Goal: Task Accomplishment & Management: Manage account settings

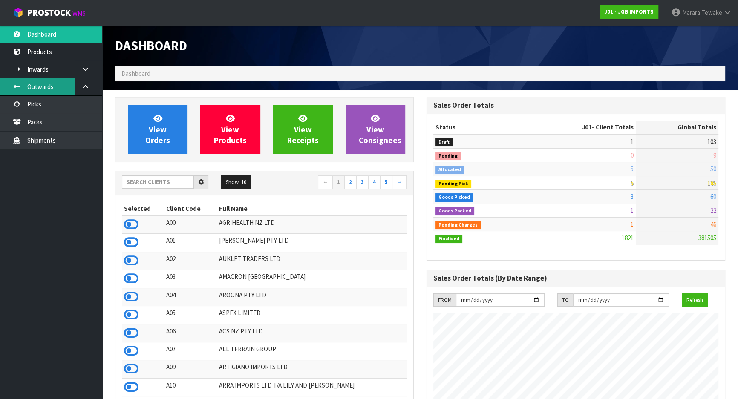
scroll to position [644, 311]
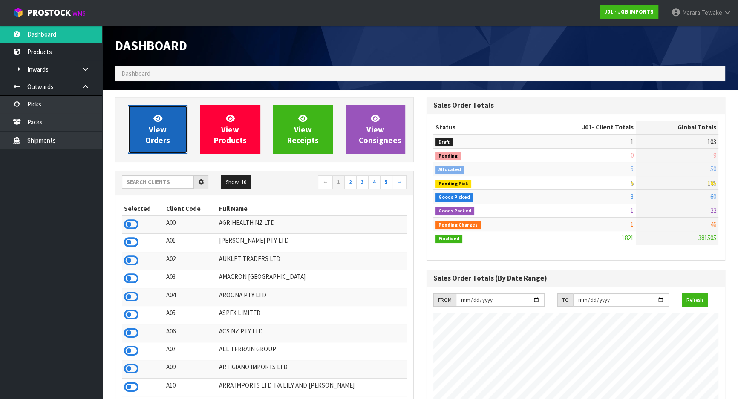
click at [137, 129] on link "View Orders" at bounding box center [158, 129] width 60 height 49
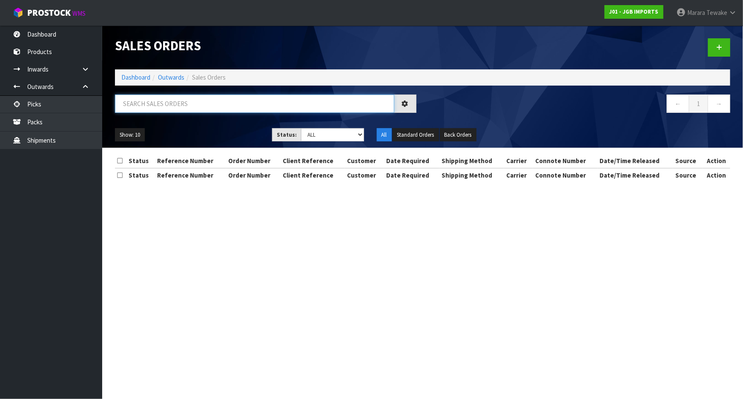
click at [184, 110] on input "text" at bounding box center [254, 104] width 279 height 18
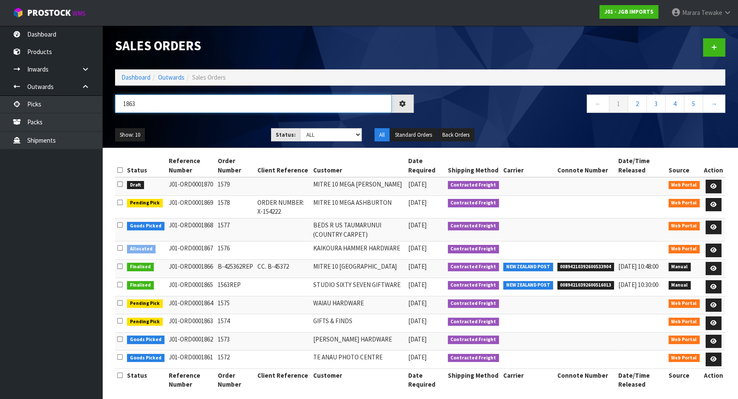
type input "1863"
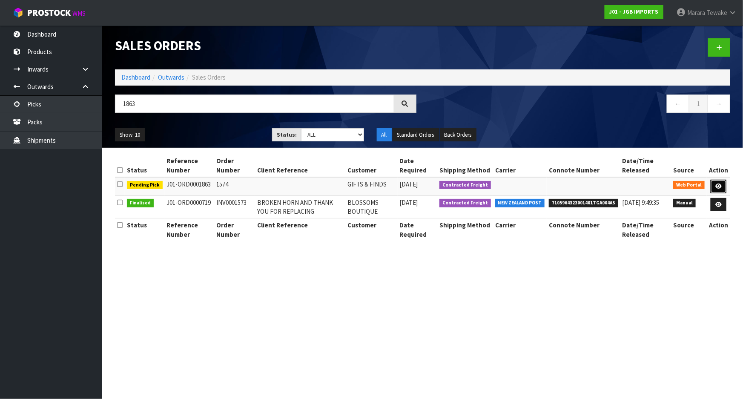
click at [719, 184] on icon at bounding box center [719, 187] width 6 height 6
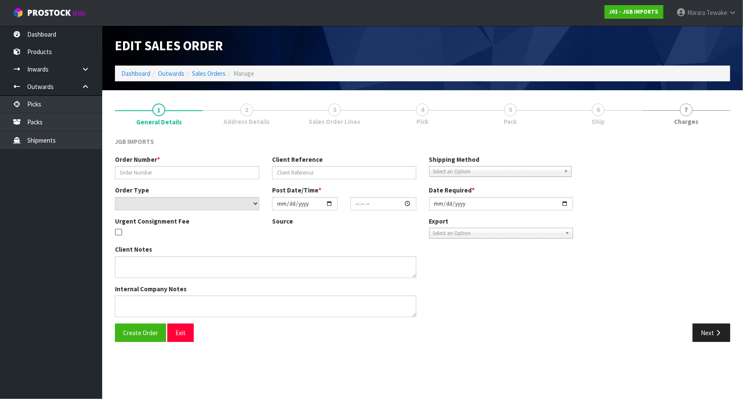
type input "1574"
select select "number:0"
type input "[DATE]"
type input "14:27:00.000"
type input "[DATE]"
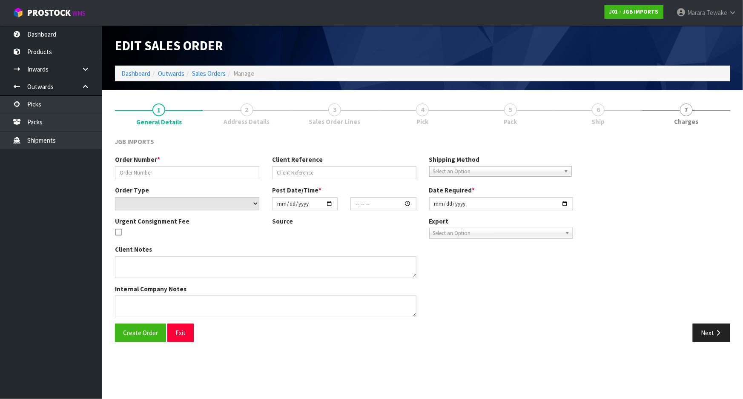
type textarea "FREIGHT FREE….FREIGH WITH 100% DISCOUNT"
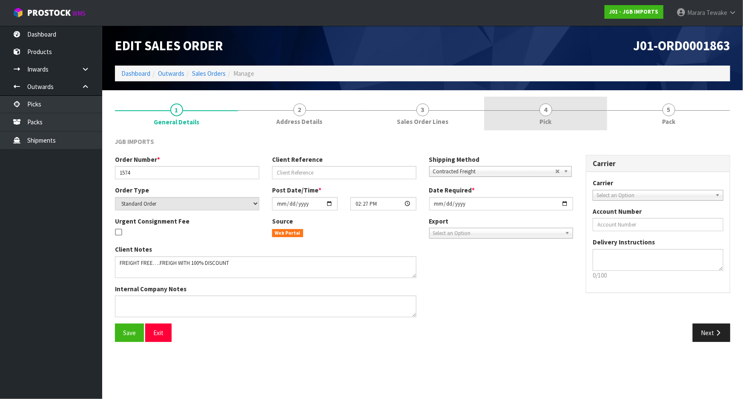
click at [562, 120] on link "4 Pick" at bounding box center [545, 114] width 123 height 34
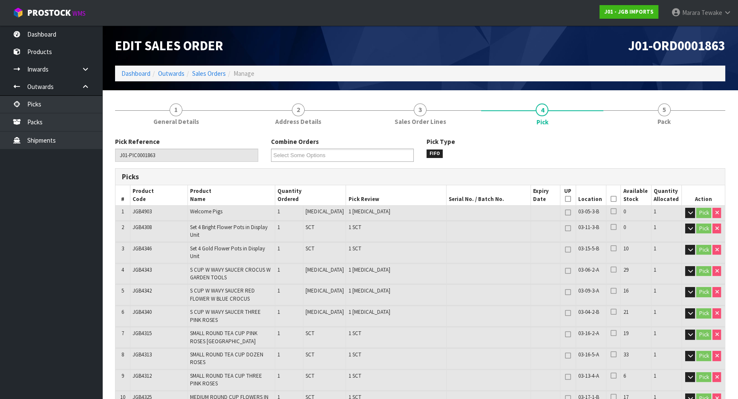
click at [610, 199] on icon at bounding box center [613, 199] width 6 height 0
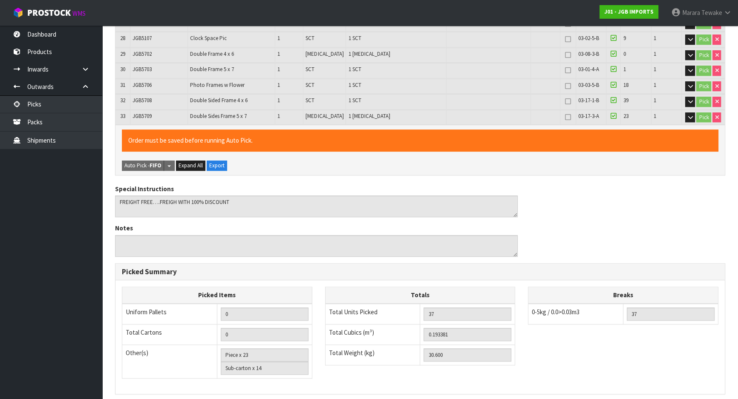
scroll to position [795, 0]
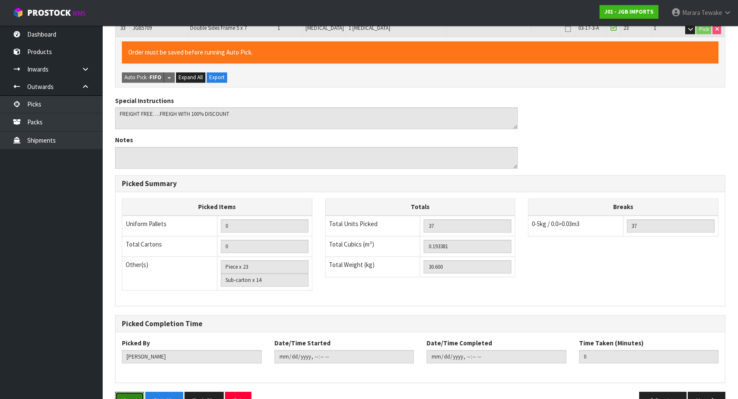
click at [126, 392] on button "Save" at bounding box center [129, 401] width 29 height 18
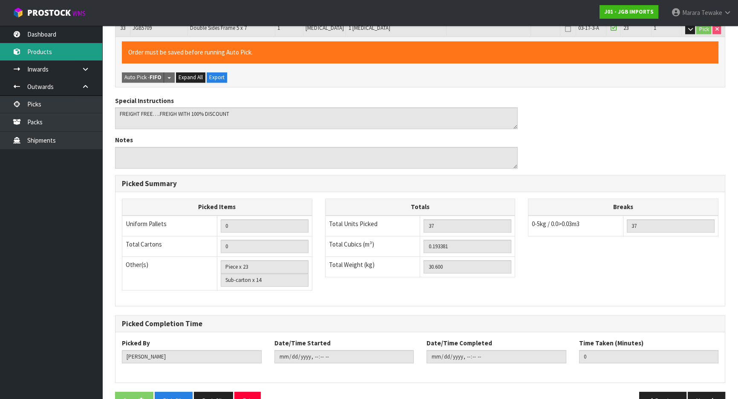
scroll to position [0, 0]
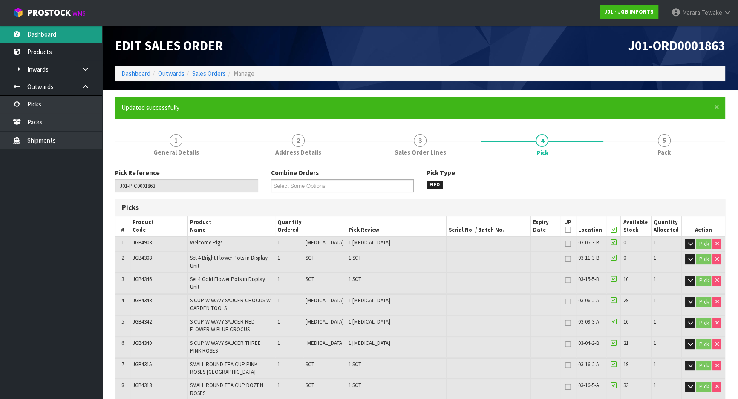
click at [67, 37] on link "Dashboard" at bounding box center [51, 34] width 102 height 17
type input "[PERSON_NAME]"
type input "[DATE]T11:12:06"
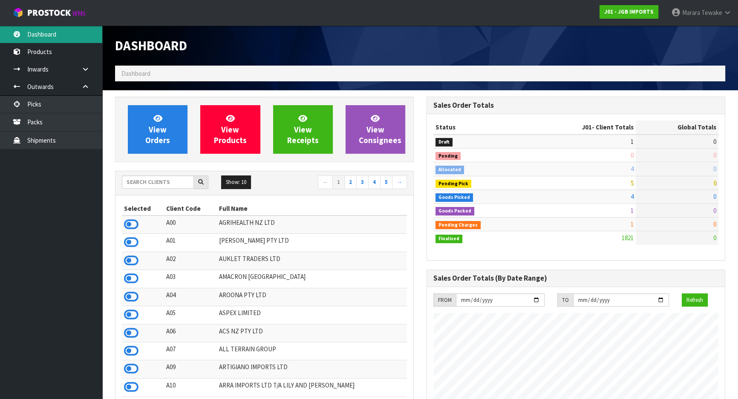
scroll to position [644, 311]
click at [143, 186] on input "text" at bounding box center [158, 181] width 72 height 13
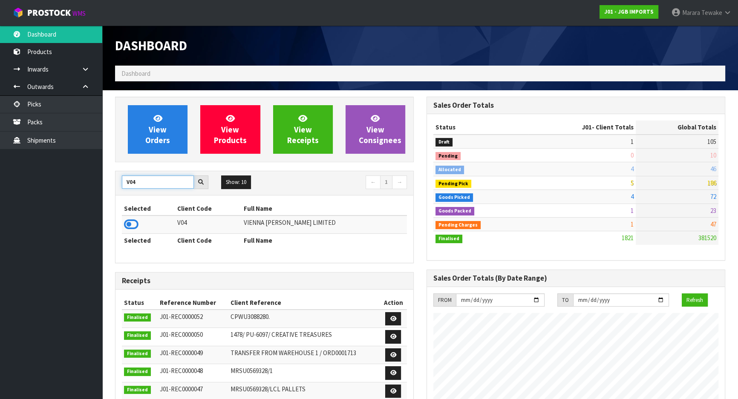
type input "V04"
click at [132, 224] on icon at bounding box center [131, 224] width 14 height 13
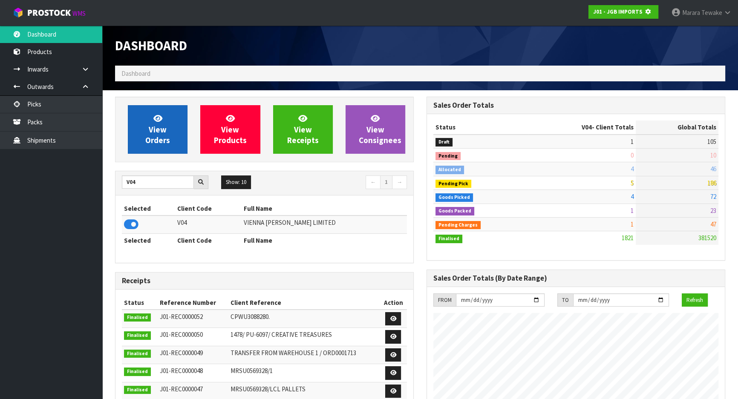
scroll to position [425363, 425582]
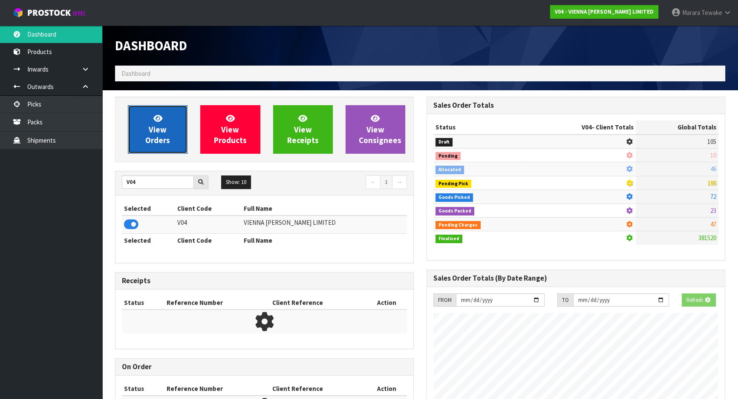
click at [157, 134] on span "View Orders" at bounding box center [157, 129] width 25 height 32
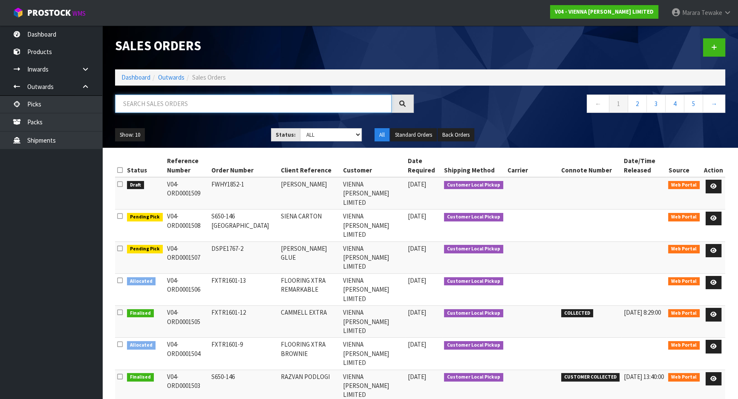
click at [156, 107] on input "text" at bounding box center [253, 104] width 276 height 18
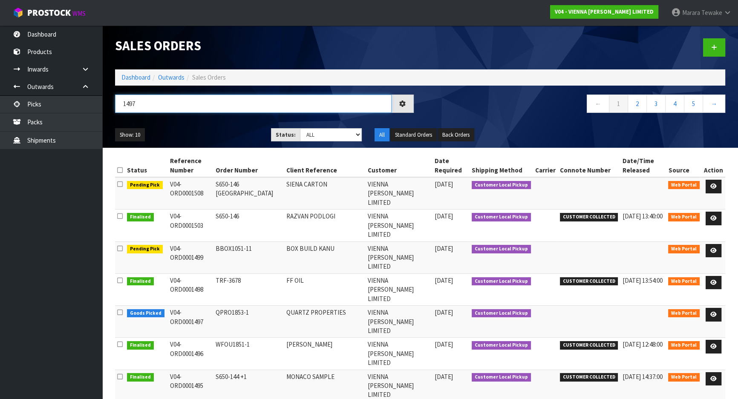
type input "1497"
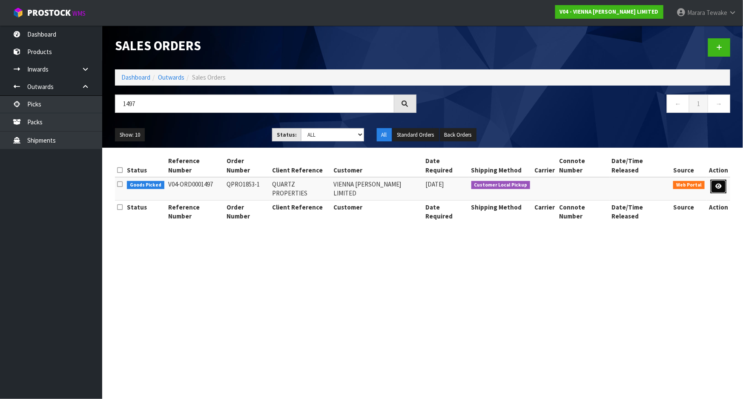
click at [718, 180] on link at bounding box center [719, 187] width 16 height 14
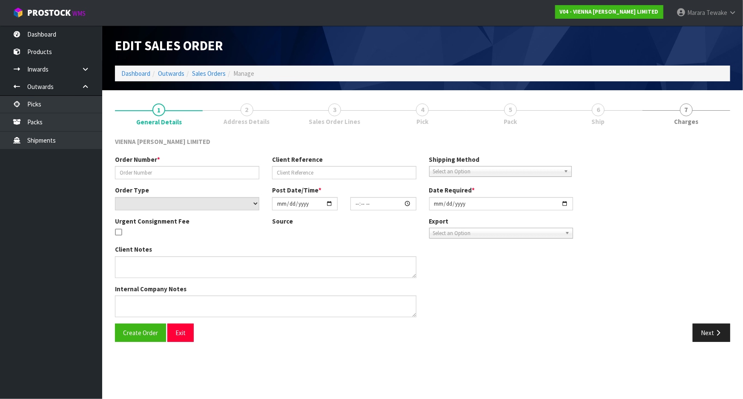
type input "QPRO1853-1"
type input "QUARTZ PROPERTIES"
select select "number:0"
type input "[DATE]"
type input "13:30:00.000"
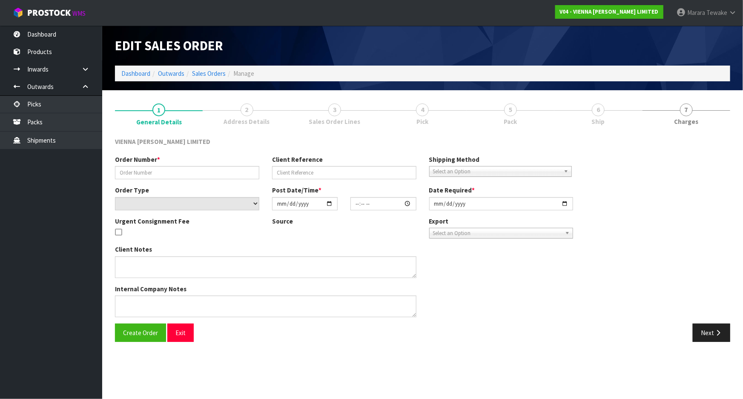
type input "[DATE]"
type textarea "QUARTZ PROPERTIES"
type textarea "THIS WILL BE COLLECTED BY [PERSON_NAME] ON THE [DATE]. PLEASE PACK ON 2 EVEN PA…"
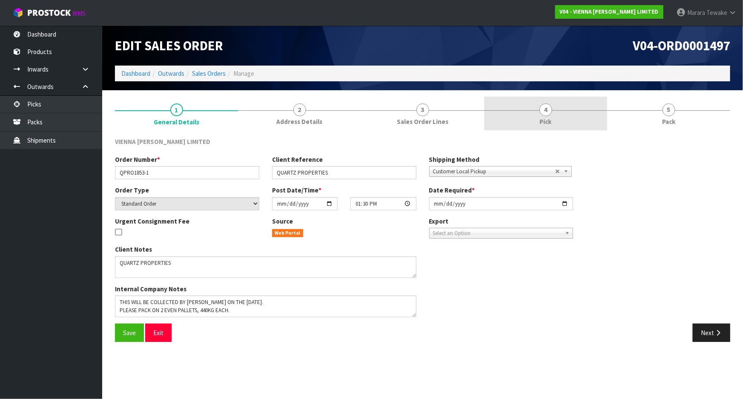
click at [578, 113] on link "4 Pick" at bounding box center [545, 114] width 123 height 34
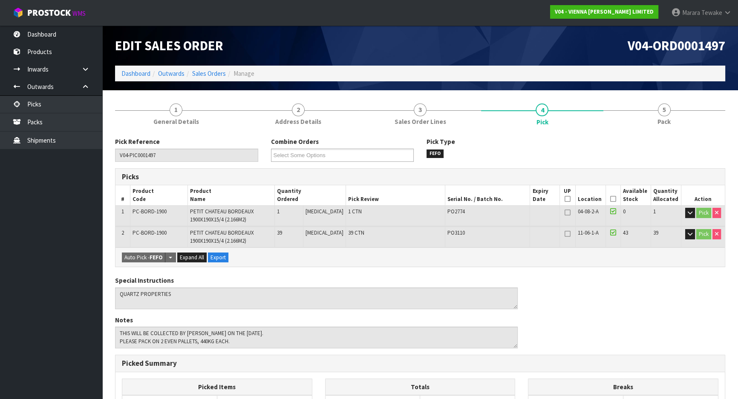
click at [610, 199] on icon at bounding box center [613, 199] width 6 height 0
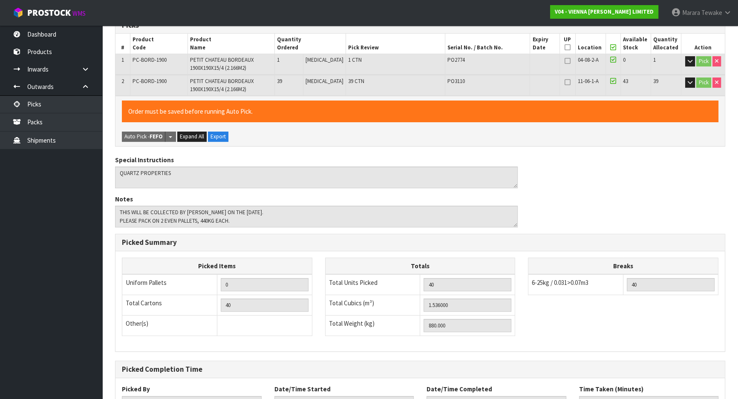
scroll to position [220, 0]
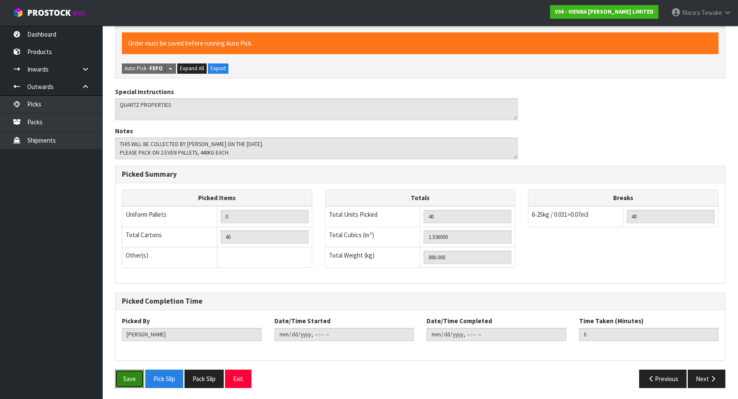
click at [130, 380] on button "Save" at bounding box center [129, 379] width 29 height 18
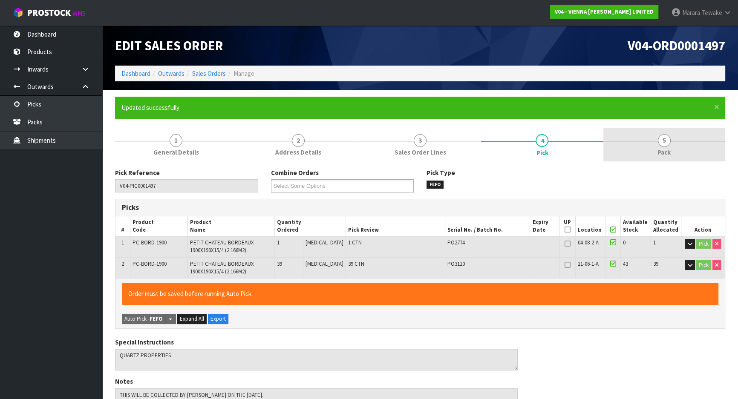
type input "[PERSON_NAME]"
type input "[DATE]T11:13:15"
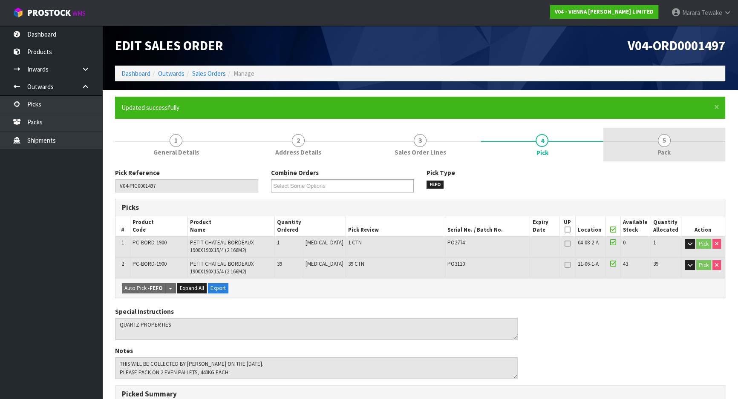
click at [670, 148] on span "Pack" at bounding box center [663, 152] width 13 height 9
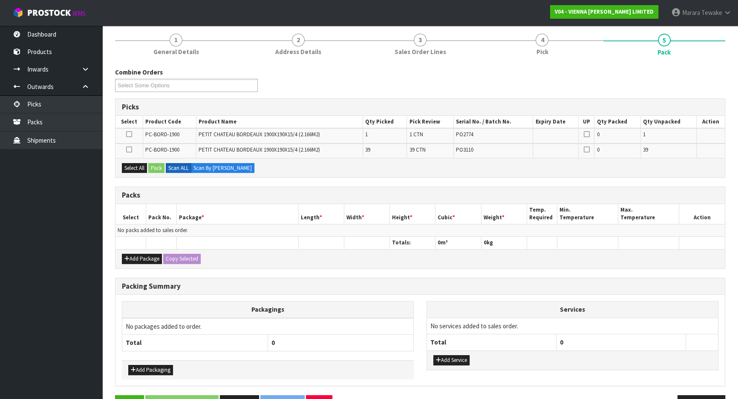
scroll to position [87, 0]
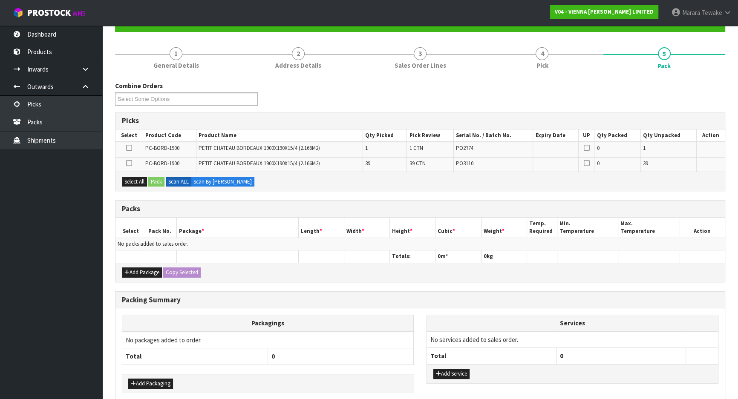
click at [128, 163] on icon at bounding box center [129, 163] width 6 height 0
click at [0, 0] on input "checkbox" at bounding box center [0, 0] width 0 height 0
click at [149, 271] on button "Add Package" at bounding box center [142, 272] width 40 height 10
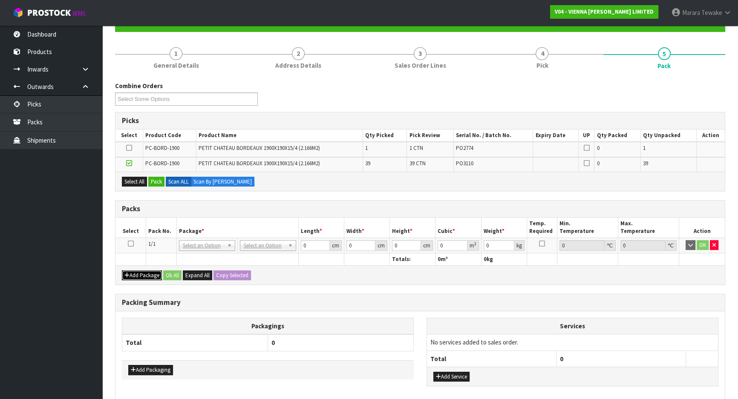
click at [149, 271] on button "Add Package" at bounding box center [142, 275] width 40 height 10
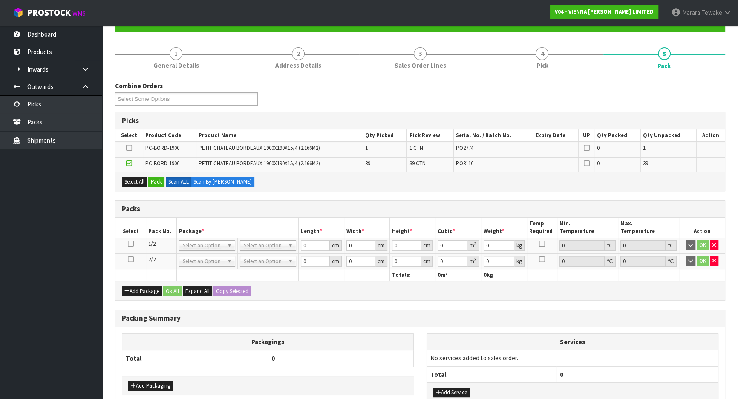
click at [129, 244] on icon at bounding box center [131, 244] width 6 height 0
click at [158, 180] on button "Pack" at bounding box center [156, 182] width 16 height 10
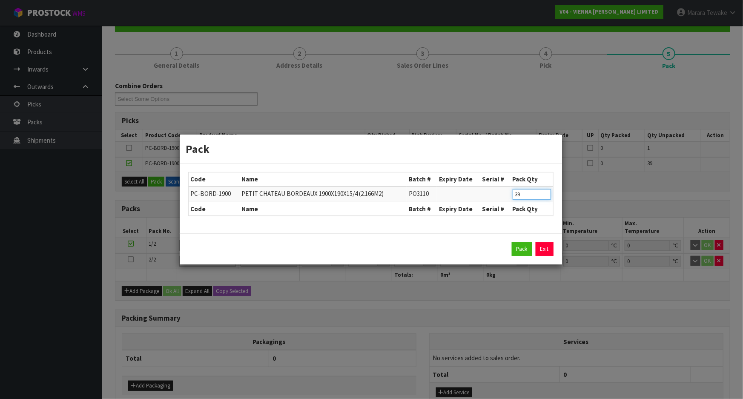
drag, startPoint x: 521, startPoint y: 195, endPoint x: 358, endPoint y: 189, distance: 163.3
click at [448, 192] on tr "PC-BORD-1900 PETIT CHATEAU BORDEAUX 1900X190X15/4 (2.166M2) PO3110 39" at bounding box center [371, 195] width 365 height 16
type input "20"
click at [528, 256] on div "Pack Exit" at bounding box center [371, 248] width 382 height 31
drag, startPoint x: 515, startPoint y: 249, endPoint x: 205, endPoint y: 248, distance: 309.6
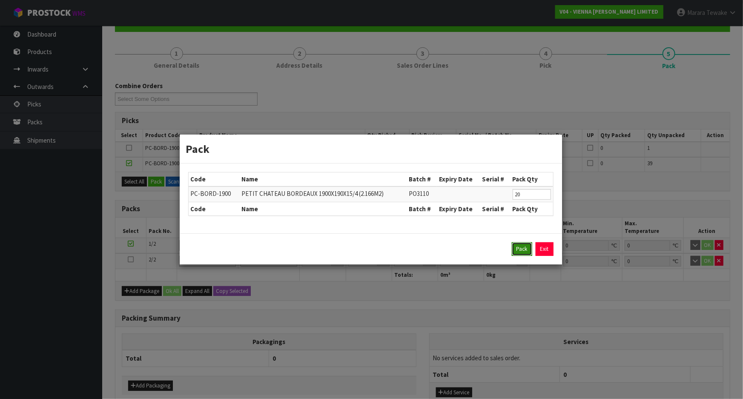
click at [515, 249] on button "Pack" at bounding box center [522, 249] width 20 height 14
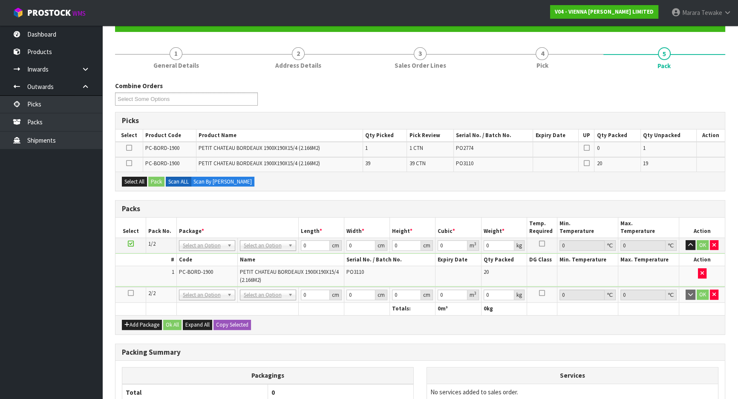
click at [130, 293] on icon at bounding box center [131, 293] width 6 height 0
click at [134, 179] on button "Select All" at bounding box center [134, 182] width 25 height 10
click at [155, 181] on button "Pack" at bounding box center [156, 182] width 16 height 10
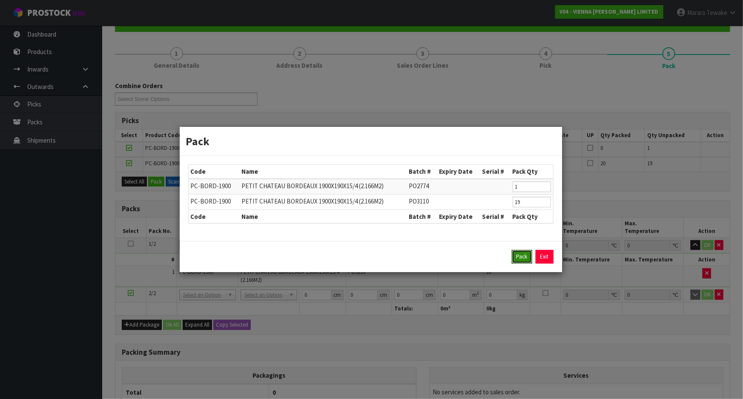
click at [520, 256] on button "Pack" at bounding box center [522, 257] width 20 height 14
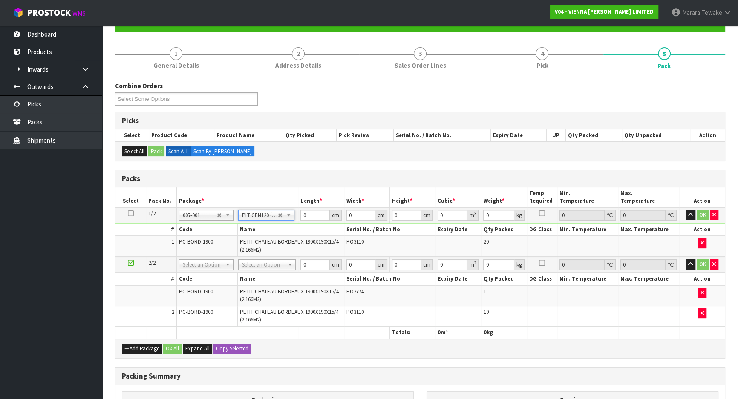
type input "120"
type input "100"
type input "440"
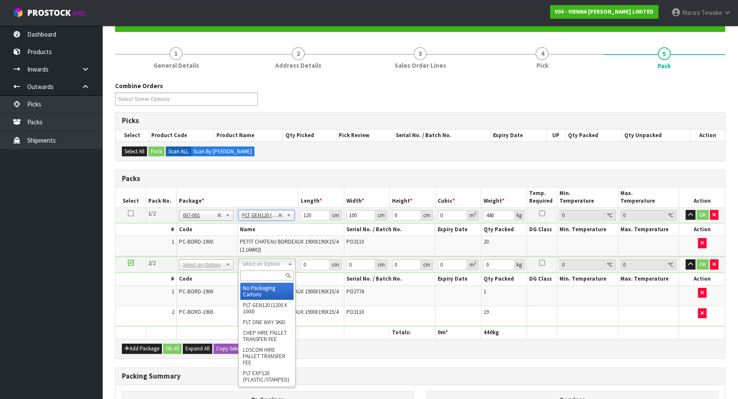
drag, startPoint x: 262, startPoint y: 263, endPoint x: 261, endPoint y: 280, distance: 17.1
drag, startPoint x: 261, startPoint y: 303, endPoint x: 267, endPoint y: 279, distance: 25.0
type input "2"
type input "120"
type input "100"
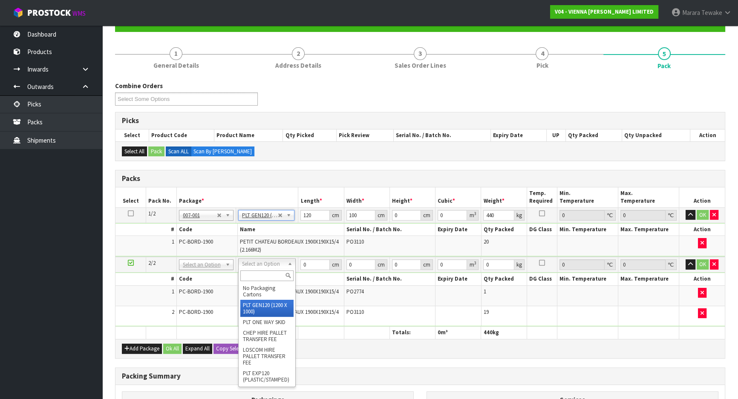
type input "440"
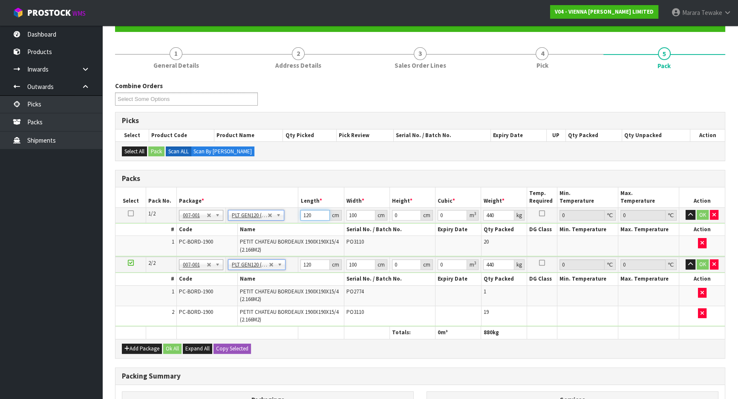
drag, startPoint x: 313, startPoint y: 215, endPoint x: 255, endPoint y: 215, distance: 58.3
click at [283, 218] on tr "1/2 NONE 007-001 007-002 007-004 007-009 007-013 007-014 007-015 007-017 007-01…" at bounding box center [419, 214] width 609 height 15
type input "192"
type input "130"
type input "5"
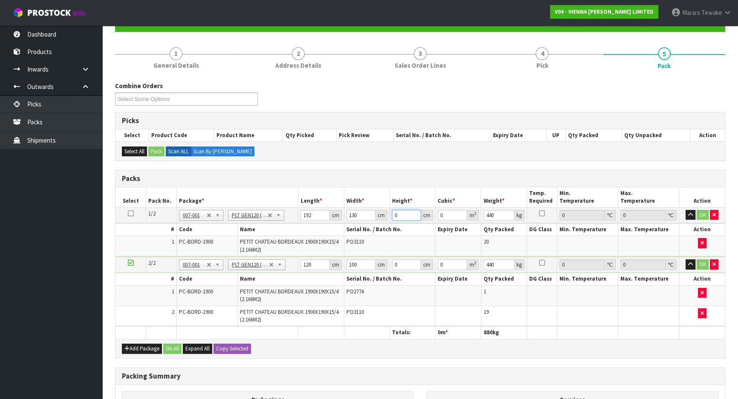
type input "0.1248"
type input "50"
type input "1.248"
type input "50"
type input "455"
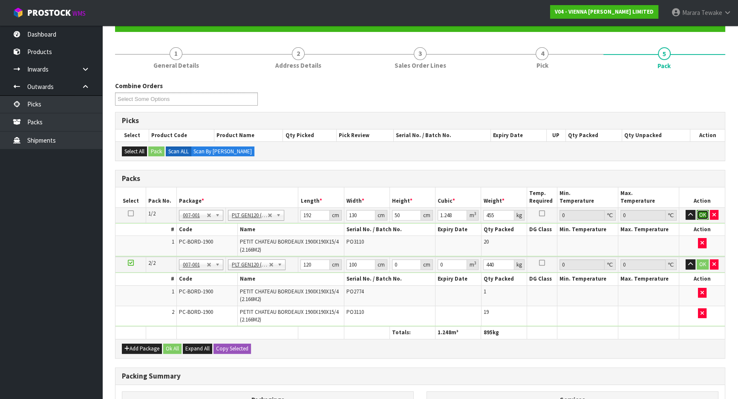
drag, startPoint x: 706, startPoint y: 216, endPoint x: 460, endPoint y: 268, distance: 251.2
click at [706, 216] on button "OK" at bounding box center [702, 215] width 12 height 10
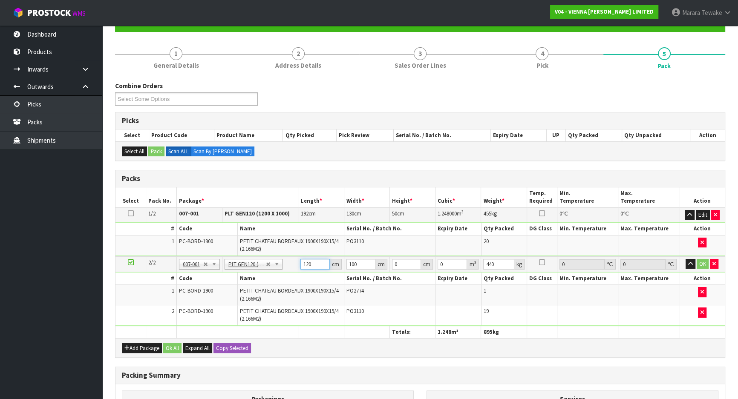
drag, startPoint x: 317, startPoint y: 261, endPoint x: 286, endPoint y: 252, distance: 31.8
click at [286, 252] on table "Select Pack No. Package * Length * Width * Height * Cubic * Weight * Temp. Requ…" at bounding box center [419, 262] width 609 height 151
type input "192"
type input "104"
type input "5"
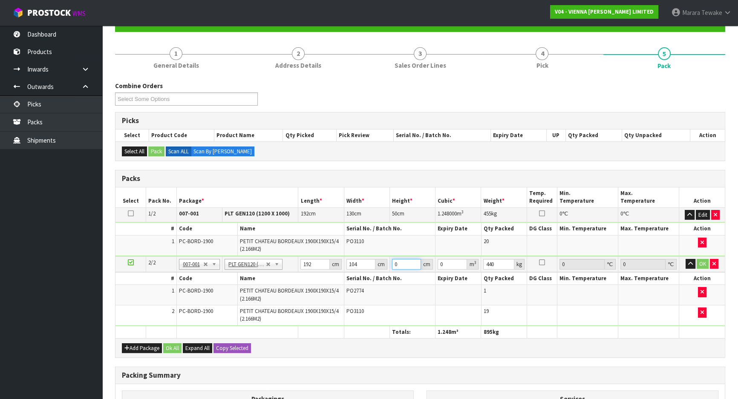
type input "0.09984"
type input "55"
type input "1.09824"
type input "55"
type input "459"
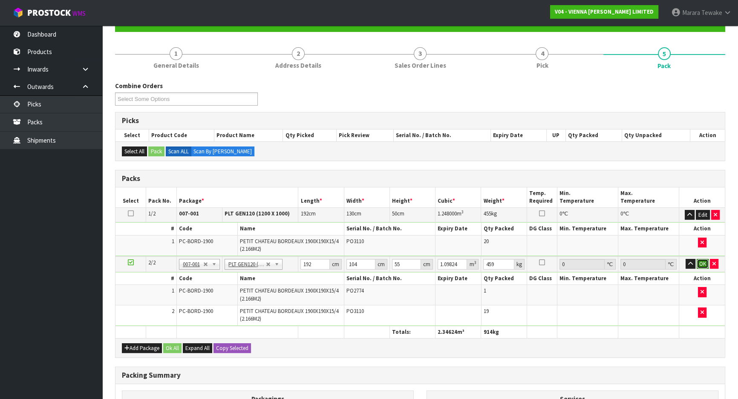
click at [699, 263] on button "OK" at bounding box center [702, 264] width 12 height 10
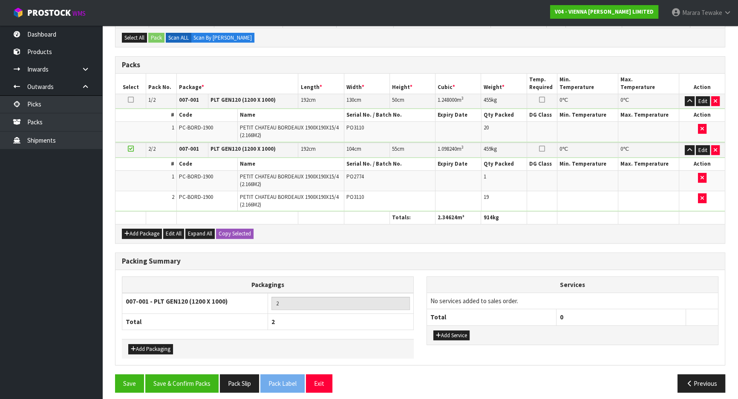
scroll to position [204, 0]
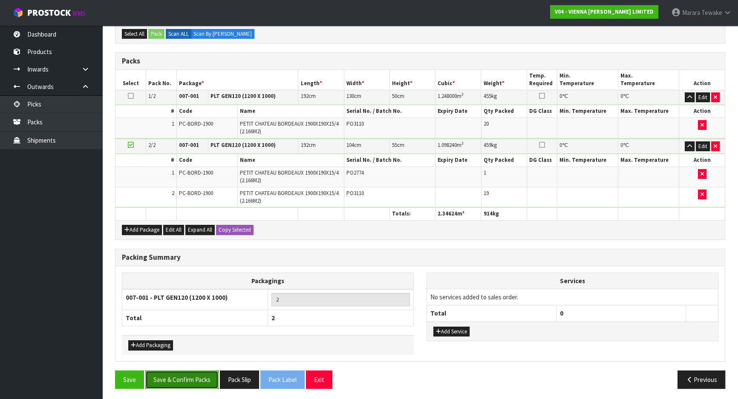
click at [185, 382] on button "Save & Confirm Packs" at bounding box center [181, 380] width 73 height 18
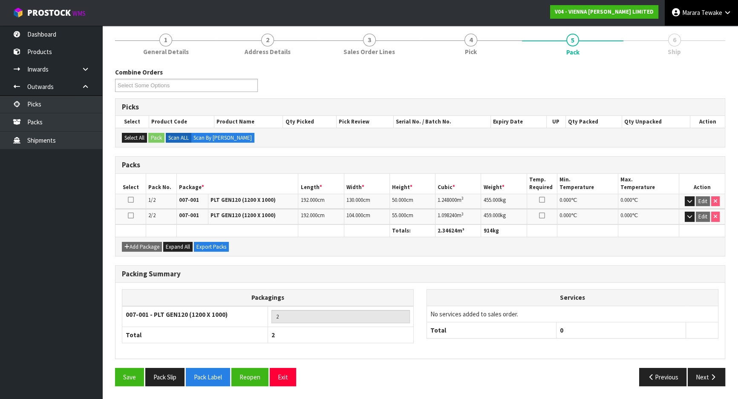
scroll to position [0, 0]
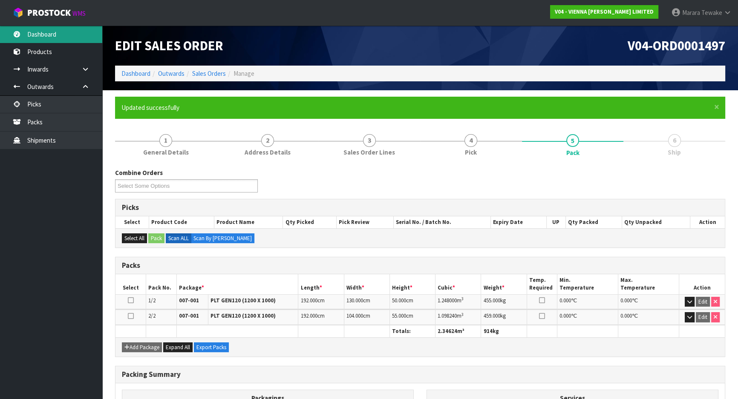
click at [74, 34] on link "Dashboard" at bounding box center [51, 34] width 102 height 17
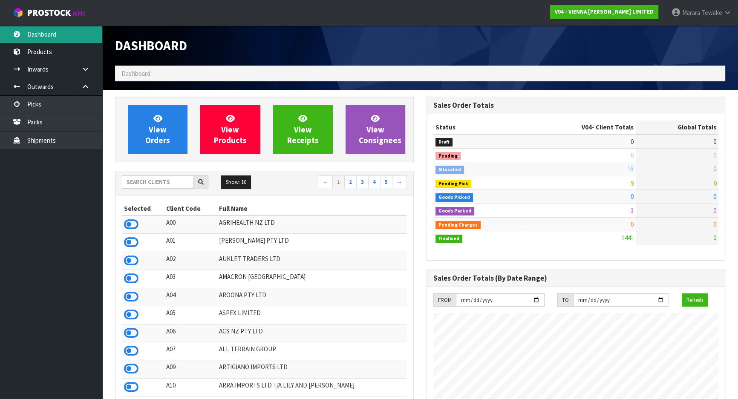
scroll to position [680, 311]
click at [173, 180] on input "text" at bounding box center [158, 181] width 72 height 13
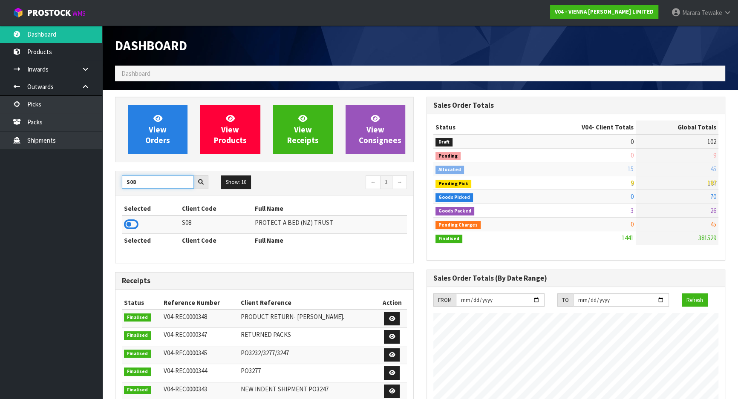
type input "S08"
click at [140, 224] on td at bounding box center [151, 225] width 58 height 18
click at [132, 227] on icon at bounding box center [131, 224] width 14 height 13
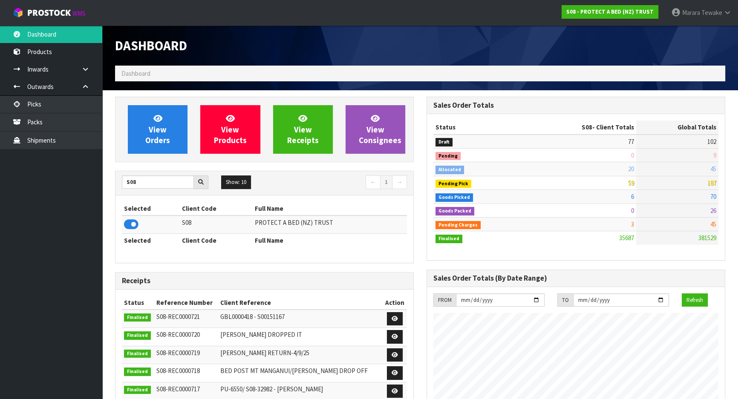
scroll to position [671, 311]
drag, startPoint x: 147, startPoint y: 185, endPoint x: 106, endPoint y: 191, distance: 41.7
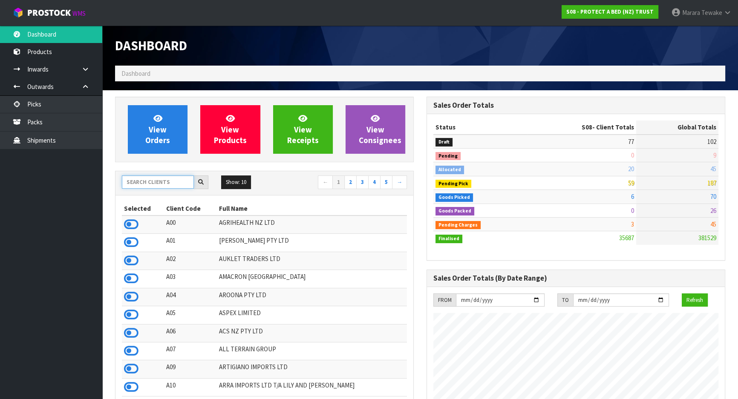
click at [164, 178] on input "text" at bounding box center [158, 181] width 72 height 13
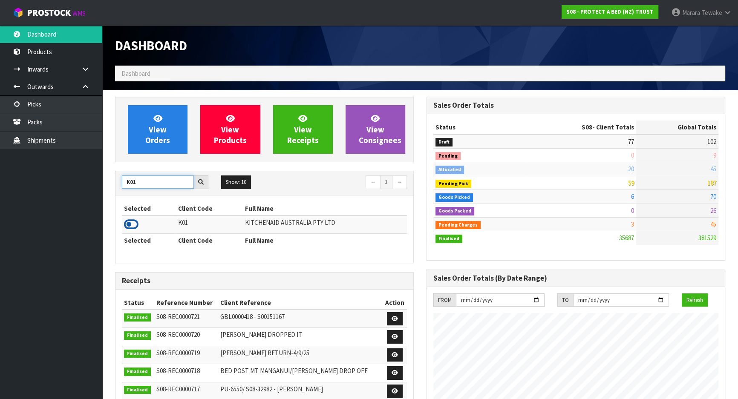
type input "K01"
click at [132, 225] on icon at bounding box center [131, 224] width 14 height 13
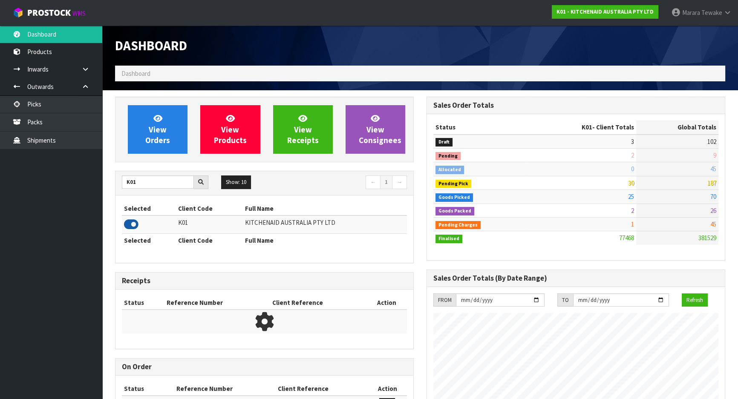
scroll to position [644, 311]
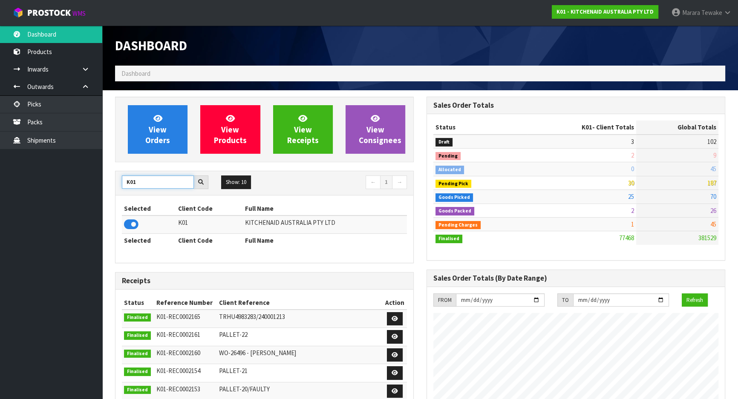
drag, startPoint x: 147, startPoint y: 182, endPoint x: 125, endPoint y: 174, distance: 23.2
click at [126, 175] on input "K01" at bounding box center [158, 181] width 72 height 13
type input "S08"
click at [132, 225] on icon at bounding box center [131, 224] width 14 height 13
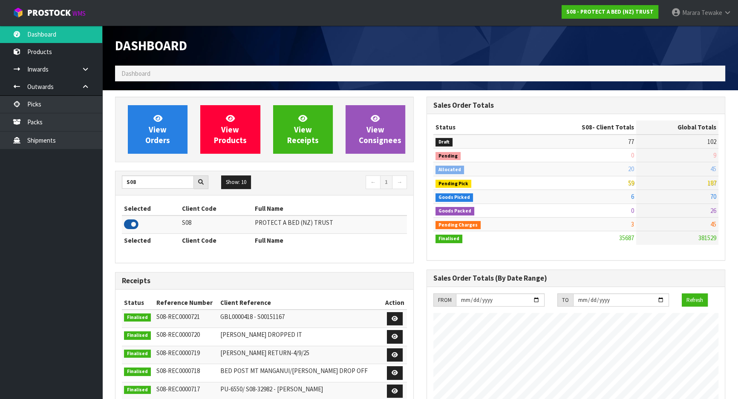
scroll to position [671, 311]
drag, startPoint x: 145, startPoint y: 184, endPoint x: 117, endPoint y: 180, distance: 28.4
click at [124, 185] on input "S08" at bounding box center [158, 181] width 72 height 13
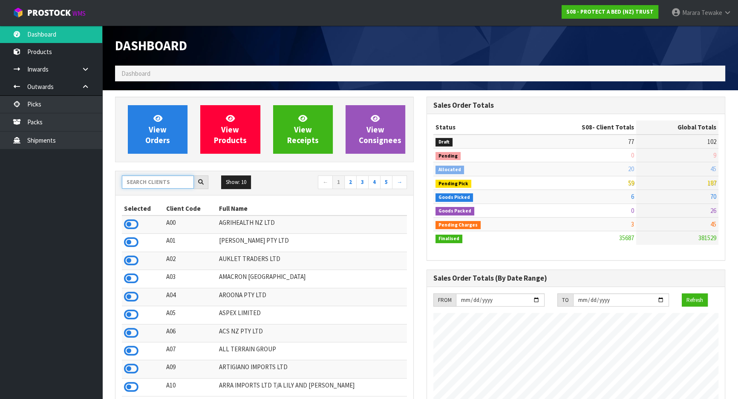
click at [159, 179] on input "text" at bounding box center [158, 181] width 72 height 13
click at [158, 180] on input "text" at bounding box center [158, 181] width 72 height 13
type input "S08"
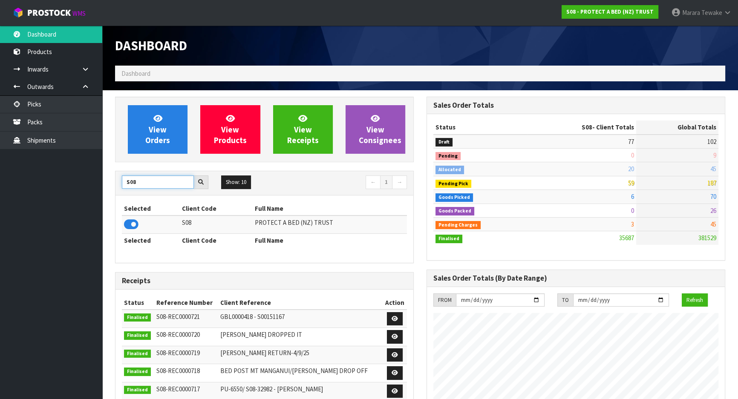
drag, startPoint x: 144, startPoint y: 184, endPoint x: 115, endPoint y: 181, distance: 29.1
click at [115, 181] on div "S08 Show: 10 5 10 25 50 ← 1 → Selected Client Code Full Name S08 PROTECT A BED …" at bounding box center [264, 217] width 299 height 92
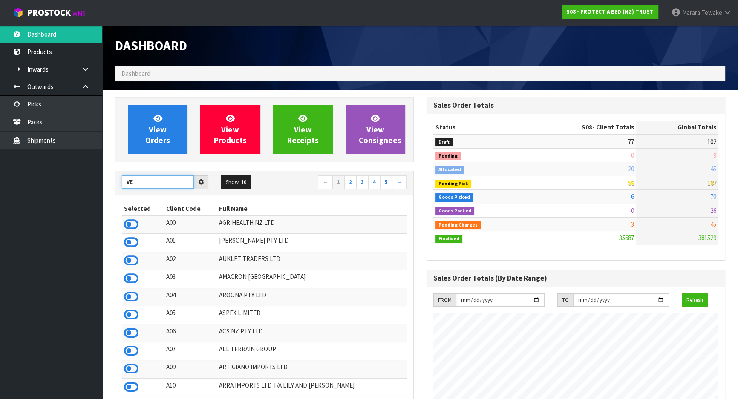
type input "V"
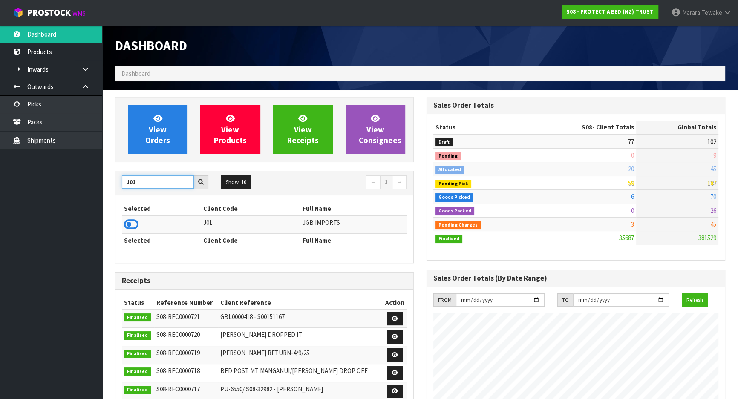
type input "J01"
